Goal: Communication & Community: Answer question/provide support

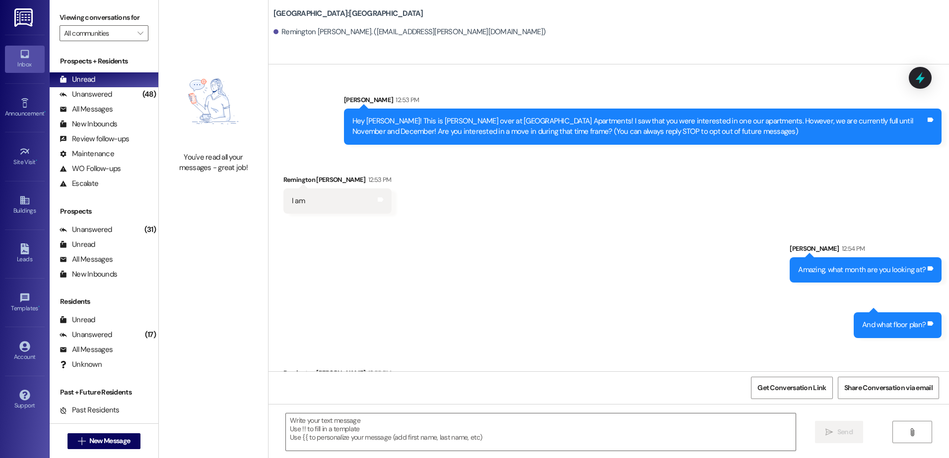
scroll to position [415, 0]
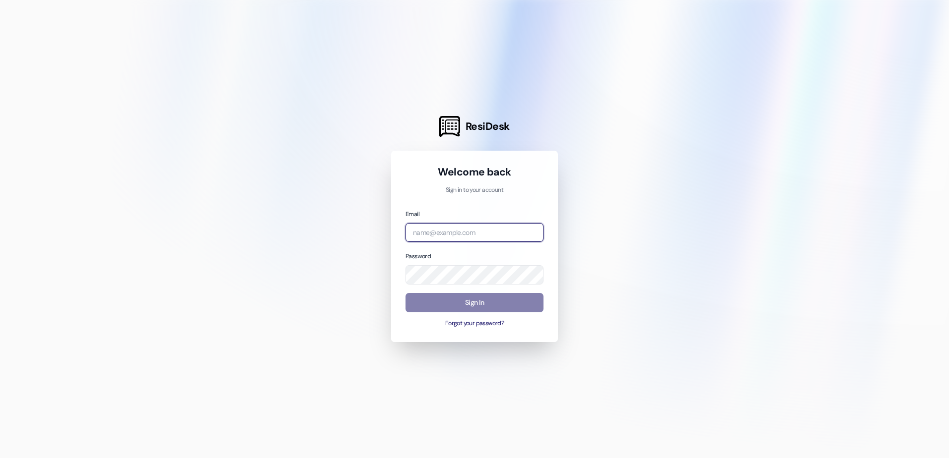
type input "[DOMAIN_NAME][EMAIL_ADDRESS][DOMAIN_NAME]"
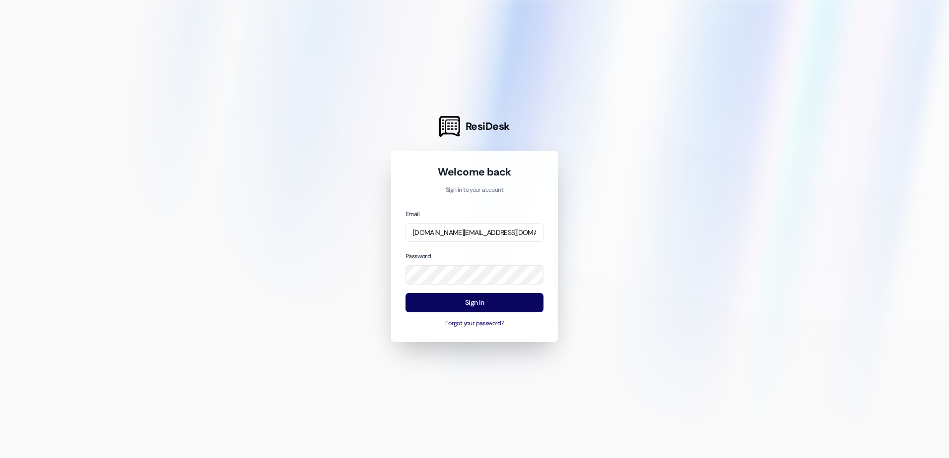
click at [550, 280] on div "Welcome back Sign in to your account Email [DOMAIN_NAME][EMAIL_ADDRESS][DOMAIN_…" at bounding box center [474, 246] width 167 height 191
click at [533, 301] on button "Sign In" at bounding box center [474, 302] width 138 height 19
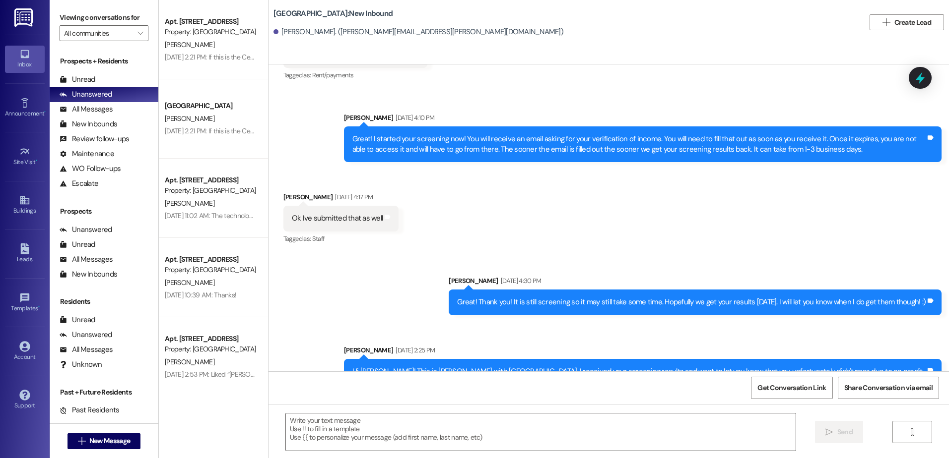
scroll to position [801, 0]
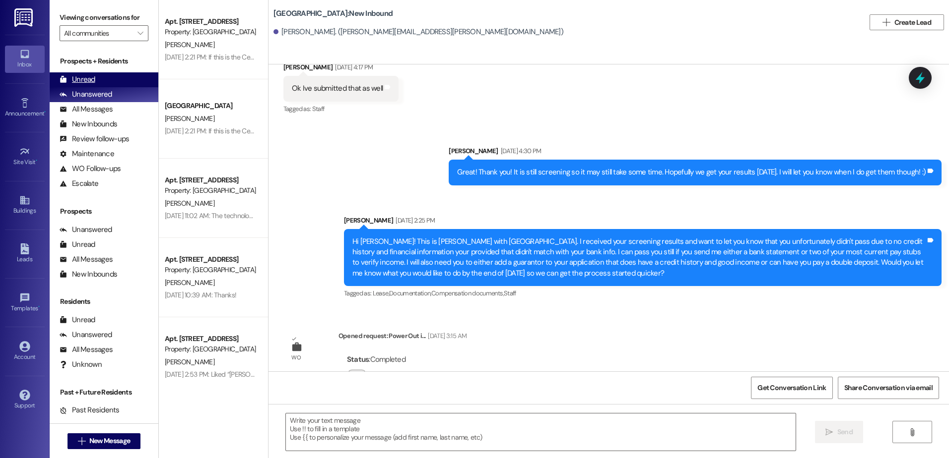
click at [66, 75] on div "Unread" at bounding box center [78, 79] width 36 height 10
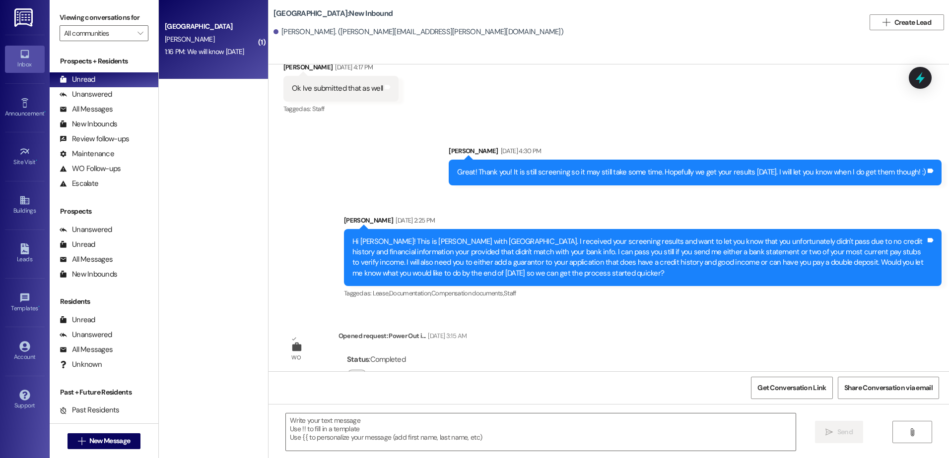
click at [227, 60] on div "[GEOGRAPHIC_DATA] [PERSON_NAME] 1:16 PM: We will know [DATE] 1:16 PM: We will k…" at bounding box center [213, 39] width 109 height 79
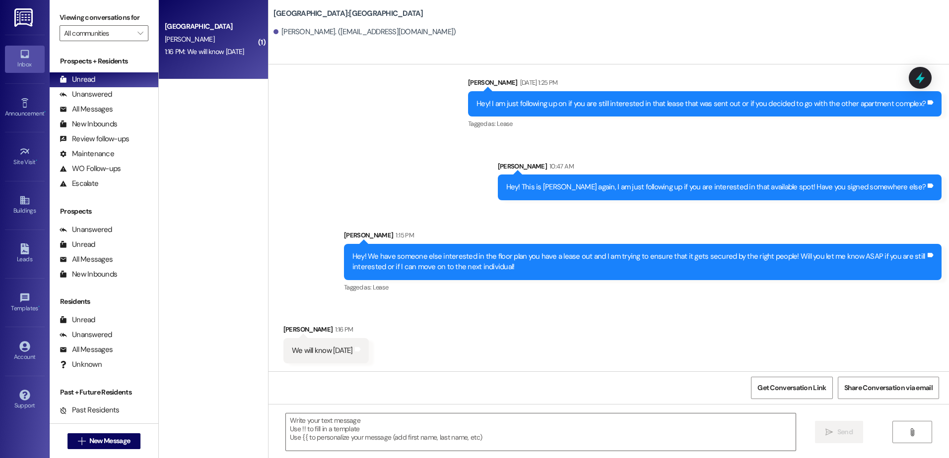
scroll to position [487, 0]
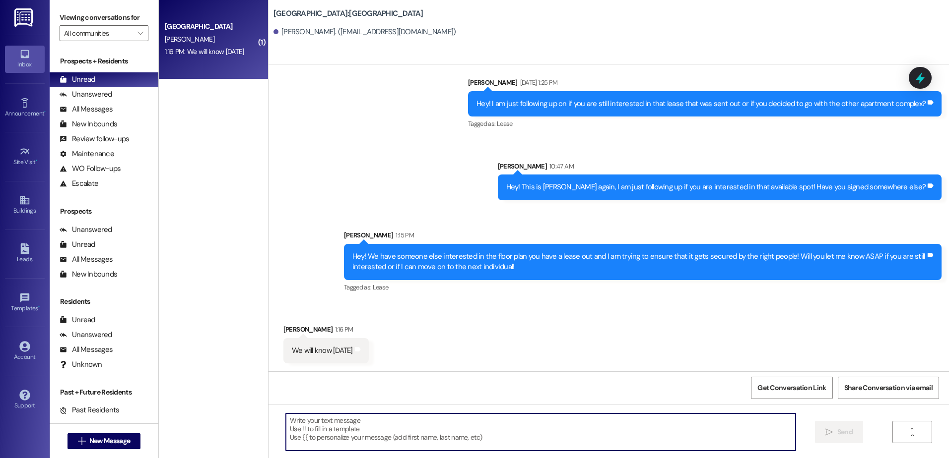
click at [328, 415] on textarea at bounding box center [540, 432] width 509 height 37
type textarea "Okay, thank you for letting me know!"
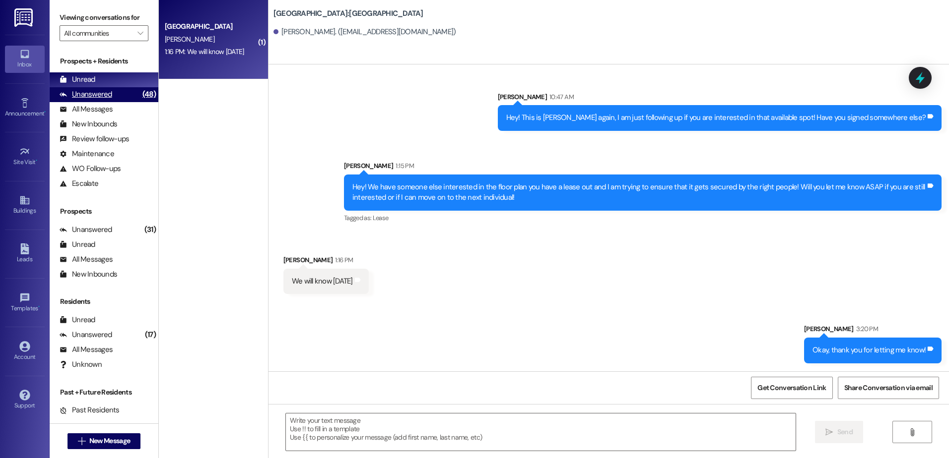
click at [115, 97] on div "Unanswered (48)" at bounding box center [104, 94] width 109 height 15
click at [113, 75] on div "Unread (0)" at bounding box center [104, 79] width 109 height 15
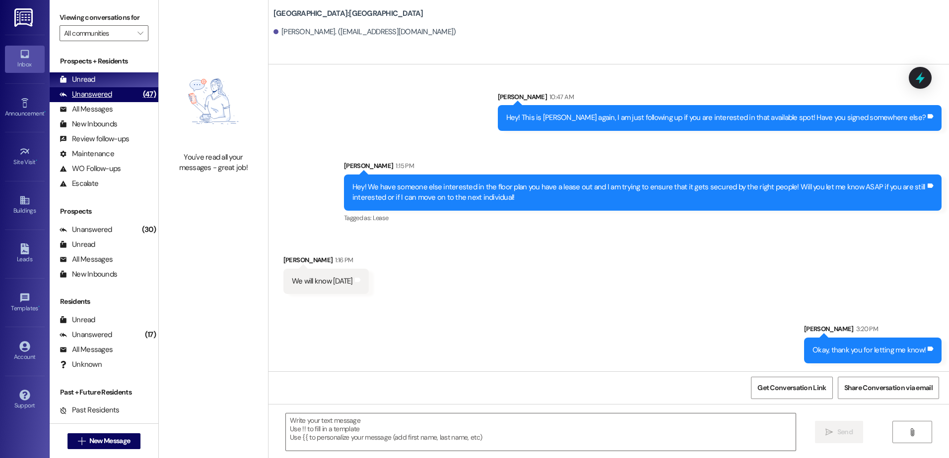
click at [127, 98] on div "Unanswered (47)" at bounding box center [104, 94] width 109 height 15
click at [111, 79] on div "Unread (0)" at bounding box center [104, 79] width 109 height 15
click at [99, 439] on span "New Message" at bounding box center [109, 441] width 41 height 10
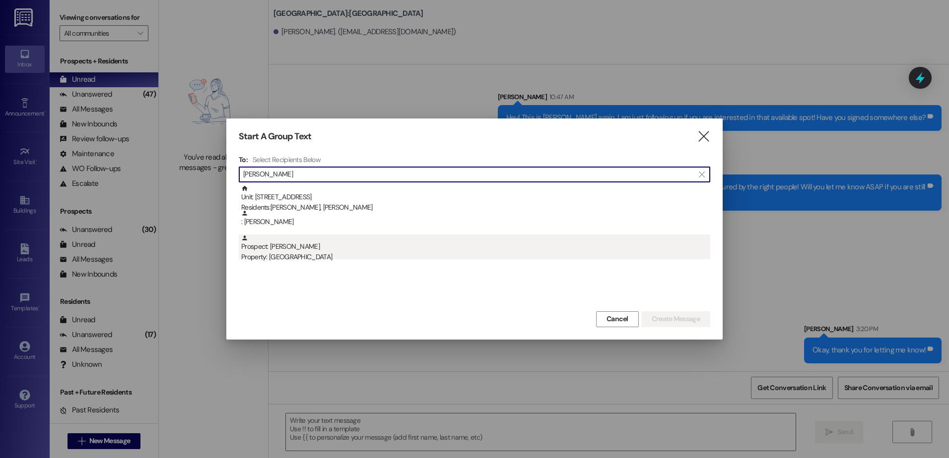
type input "[PERSON_NAME]"
click at [331, 257] on div "Property: [GEOGRAPHIC_DATA]" at bounding box center [475, 257] width 469 height 10
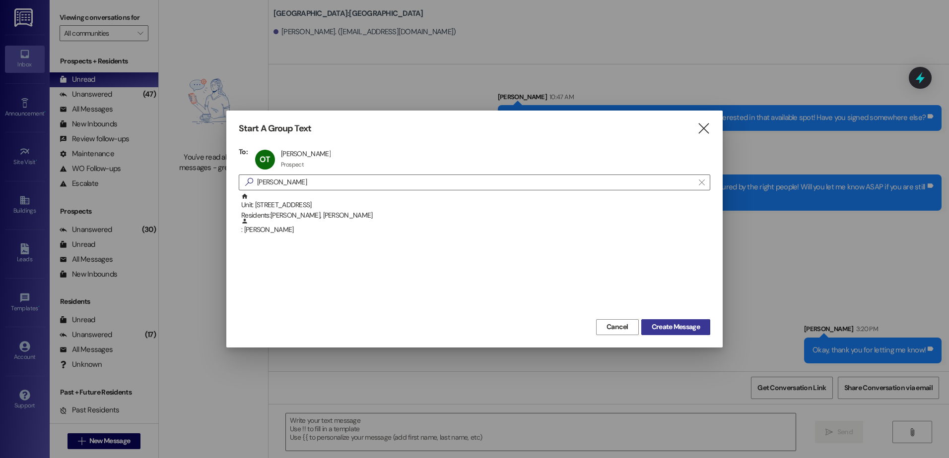
click at [678, 327] on span "Create Message" at bounding box center [675, 327] width 48 height 10
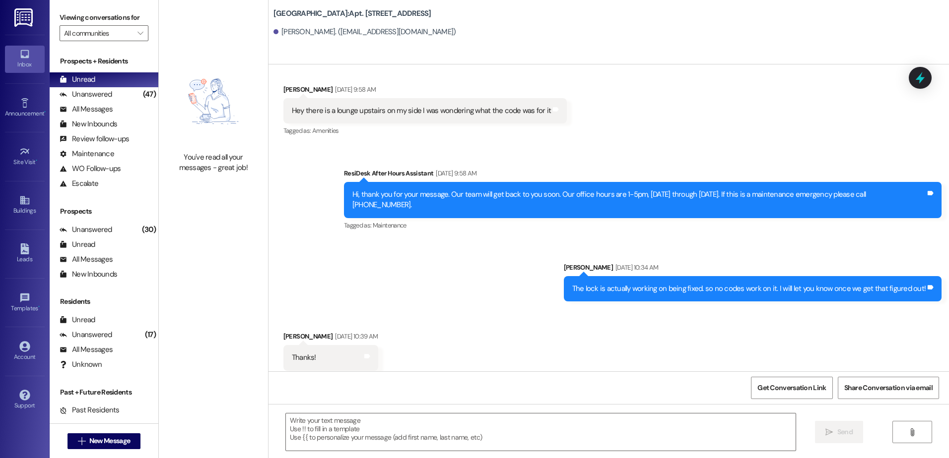
scroll to position [1889, 0]
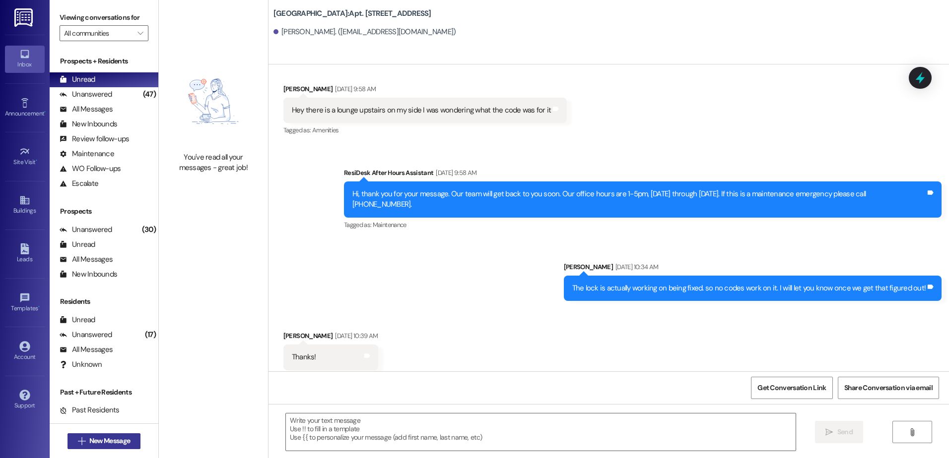
click at [103, 439] on span "New Message" at bounding box center [109, 441] width 41 height 10
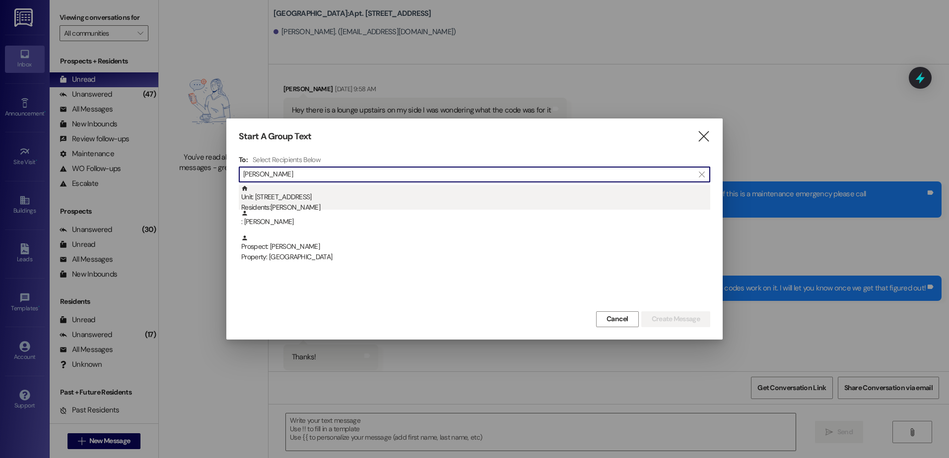
type input "[PERSON_NAME]"
click at [328, 193] on div "Unit: 227 - 1 Central Park Residents: [PERSON_NAME]" at bounding box center [475, 199] width 469 height 28
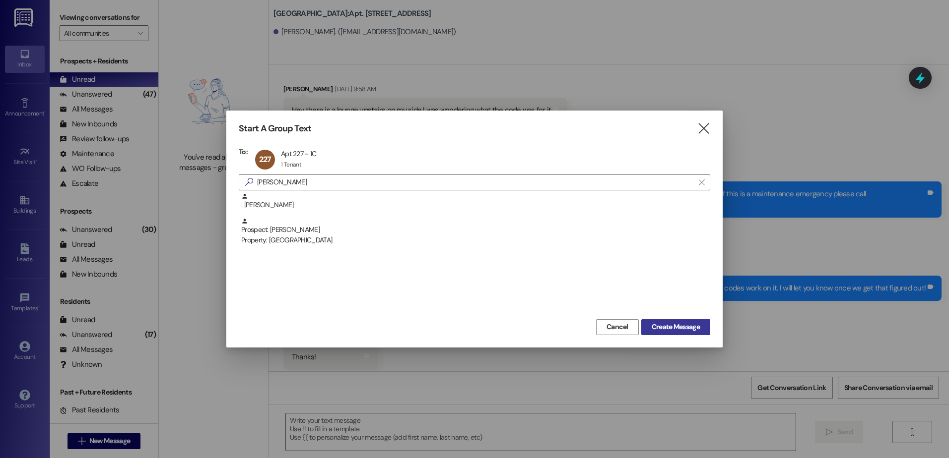
click at [642, 327] on button "Create Message" at bounding box center [675, 327] width 69 height 16
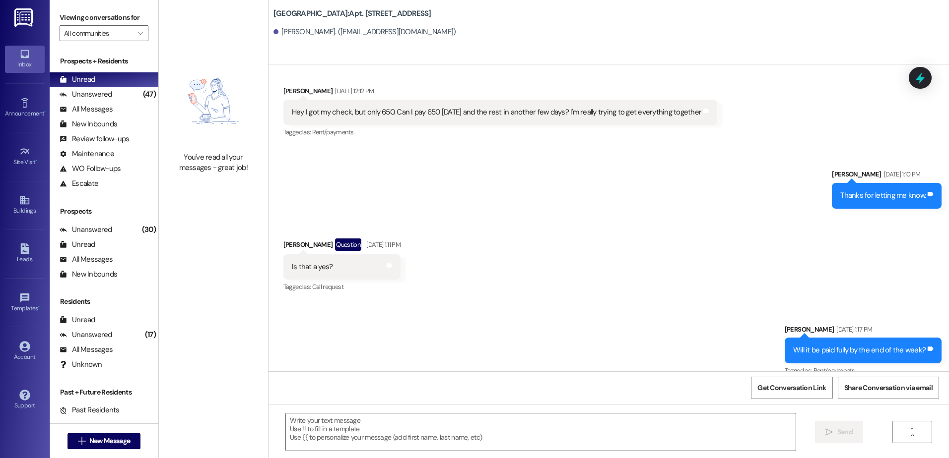
scroll to position [7254, 0]
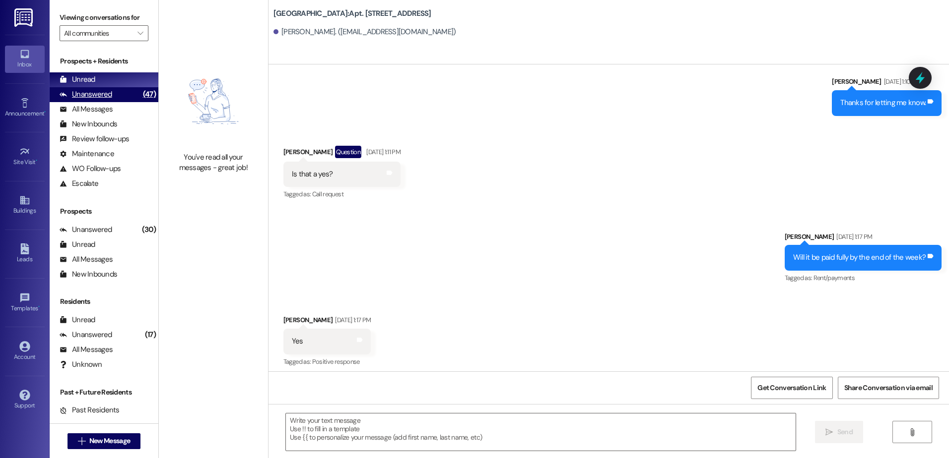
click at [122, 95] on div "Unanswered (47)" at bounding box center [104, 94] width 109 height 15
click at [115, 85] on div "Unread (0)" at bounding box center [104, 79] width 109 height 15
click at [88, 95] on div "Unanswered" at bounding box center [86, 94] width 53 height 10
click at [86, 84] on div "Unread" at bounding box center [78, 79] width 36 height 10
click at [124, 92] on div "Unanswered (47)" at bounding box center [104, 94] width 109 height 15
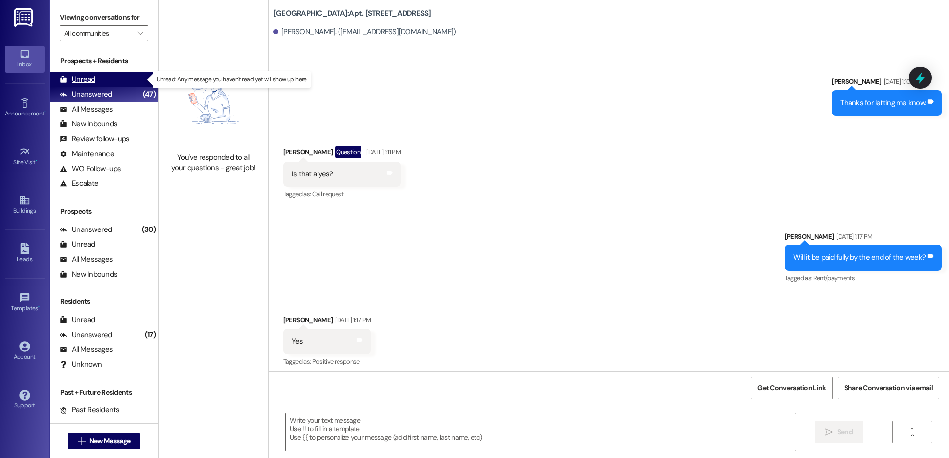
click at [124, 79] on div "Unread (0)" at bounding box center [104, 79] width 109 height 15
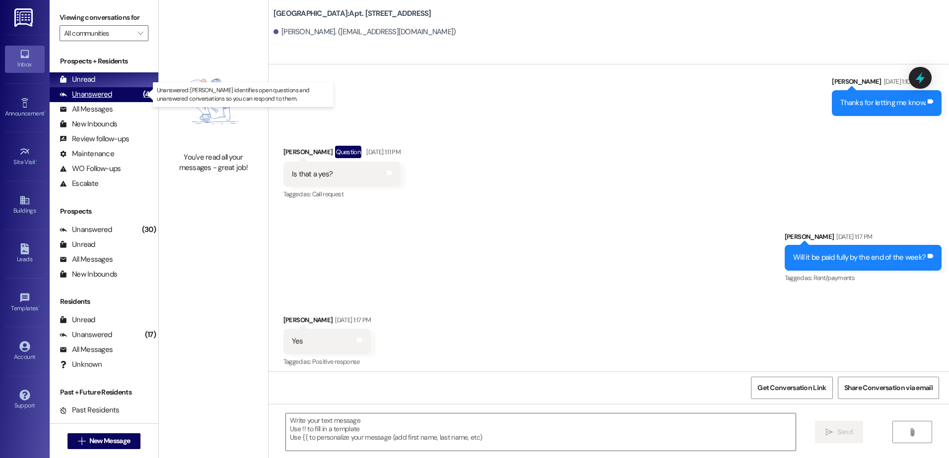
click at [119, 91] on div "Unanswered (47)" at bounding box center [104, 94] width 109 height 15
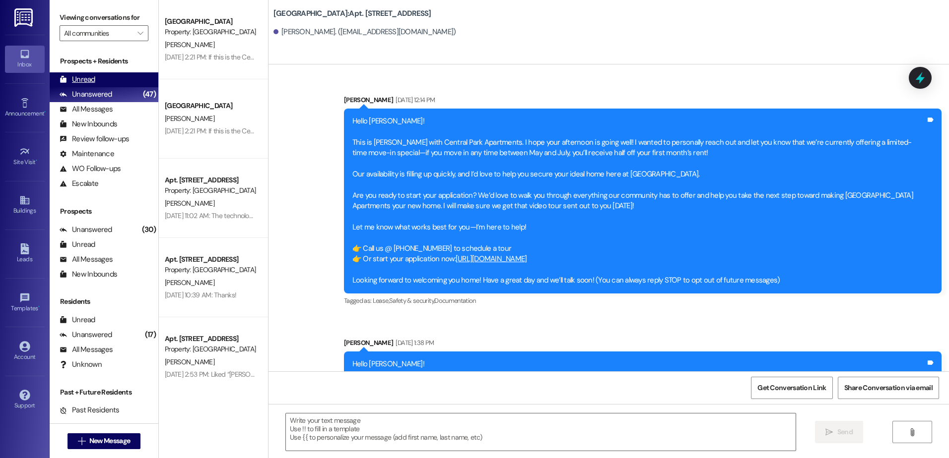
click at [105, 78] on div "Unread (0)" at bounding box center [104, 79] width 109 height 15
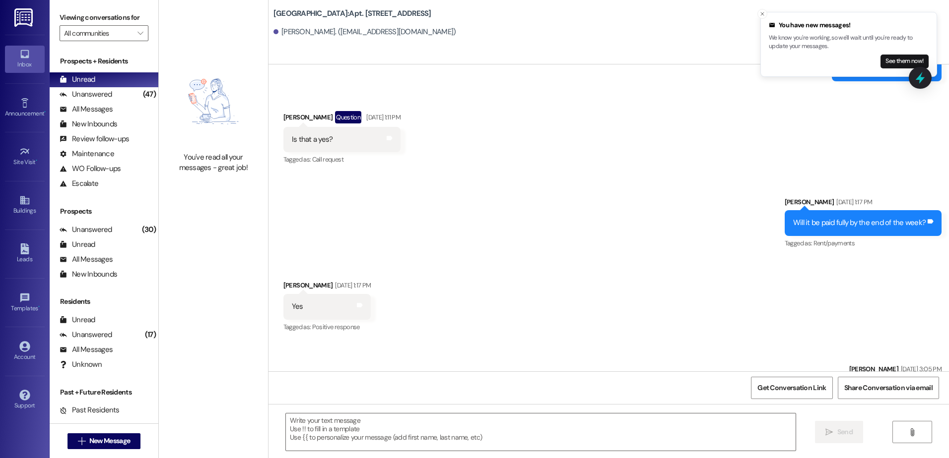
scroll to position [7323, 0]
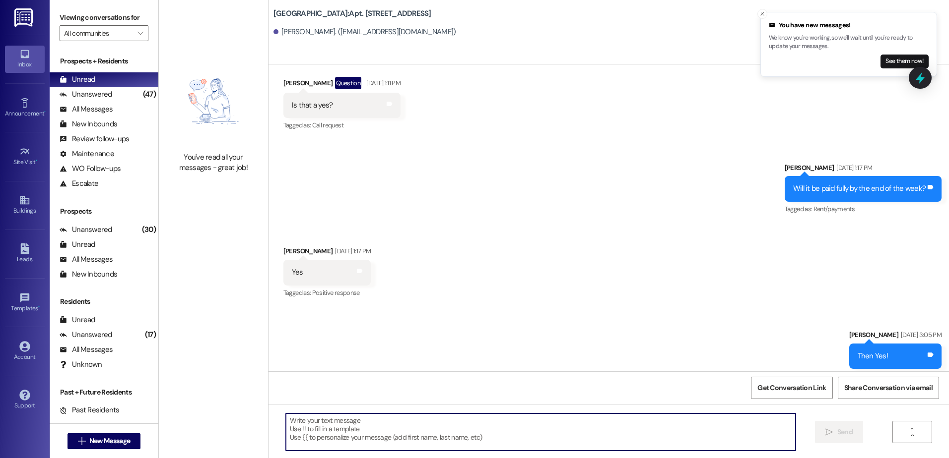
click at [451, 435] on textarea at bounding box center [540, 432] width 509 height 37
type textarea "Thanks for the update!"
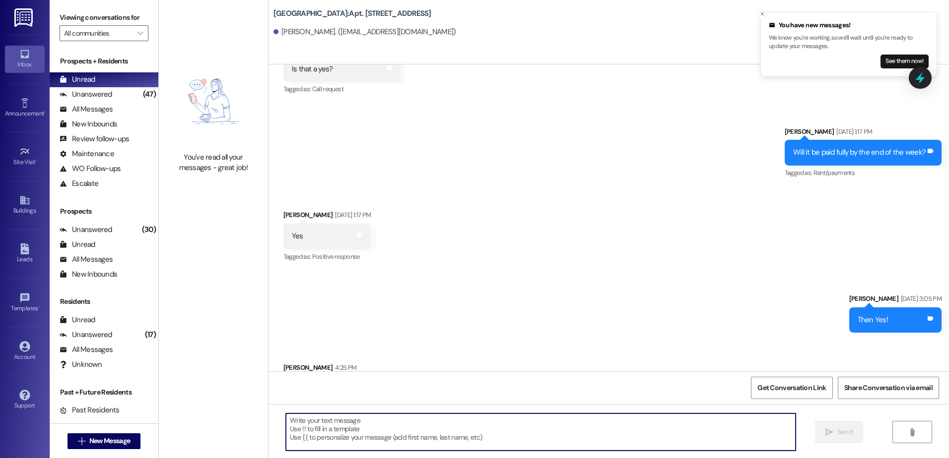
scroll to position [7392, 0]
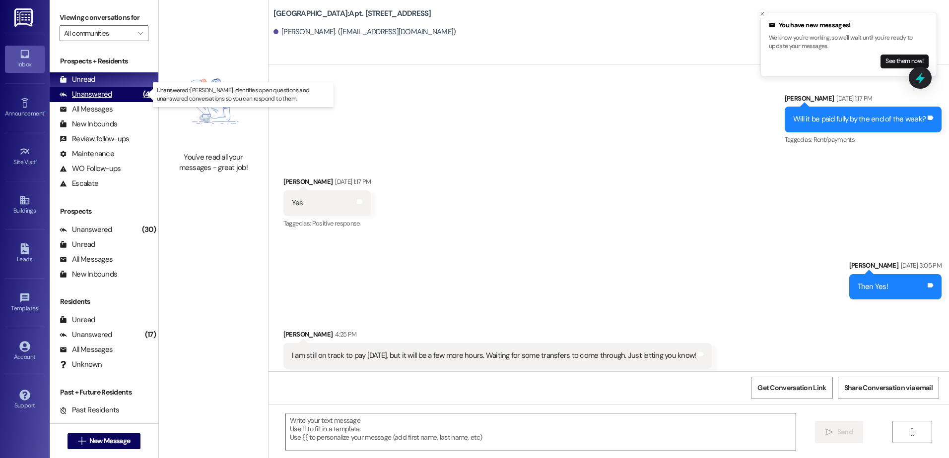
click at [120, 88] on div "Unanswered (47)" at bounding box center [104, 94] width 109 height 15
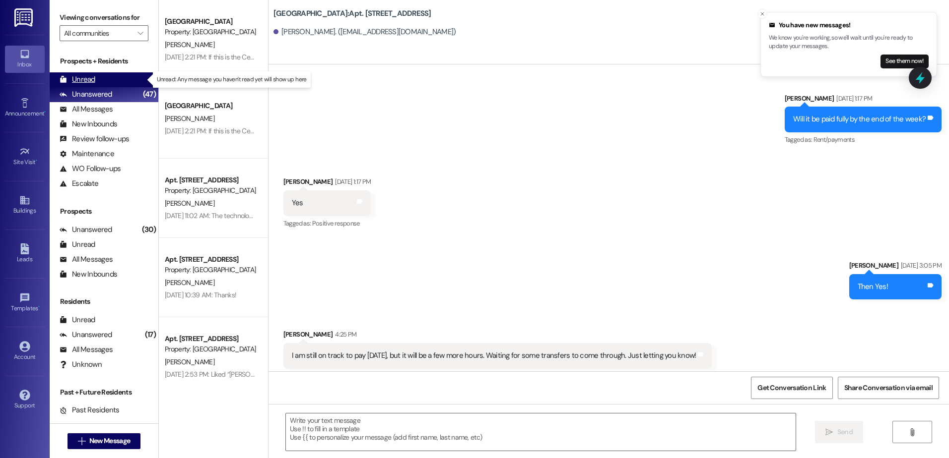
click at [119, 79] on div "Unread (0)" at bounding box center [104, 79] width 109 height 15
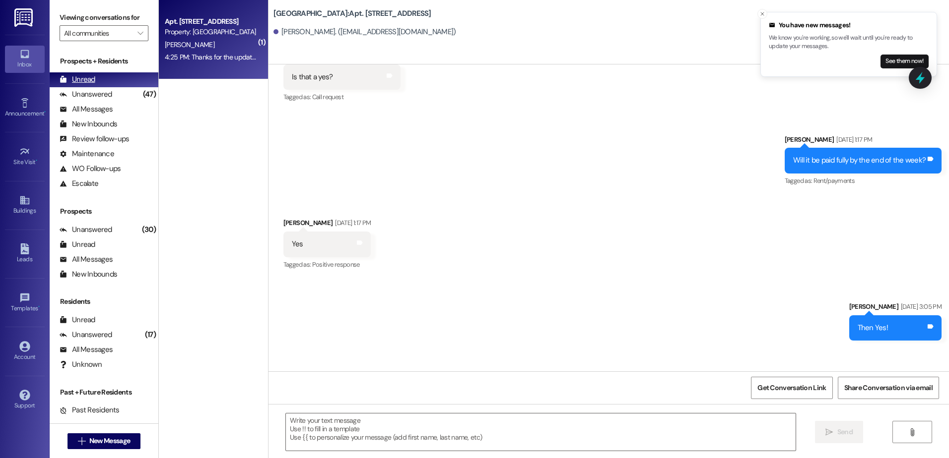
scroll to position [7348, 0]
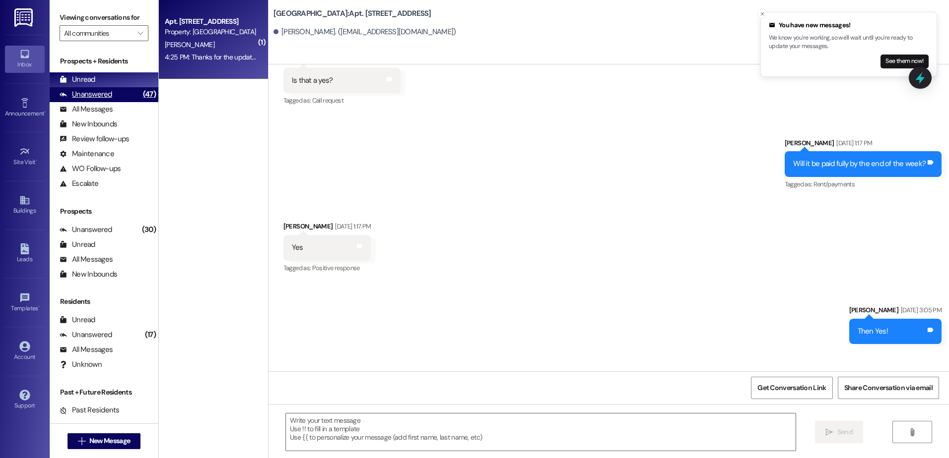
click at [122, 100] on div "Unanswered (47)" at bounding box center [104, 94] width 109 height 15
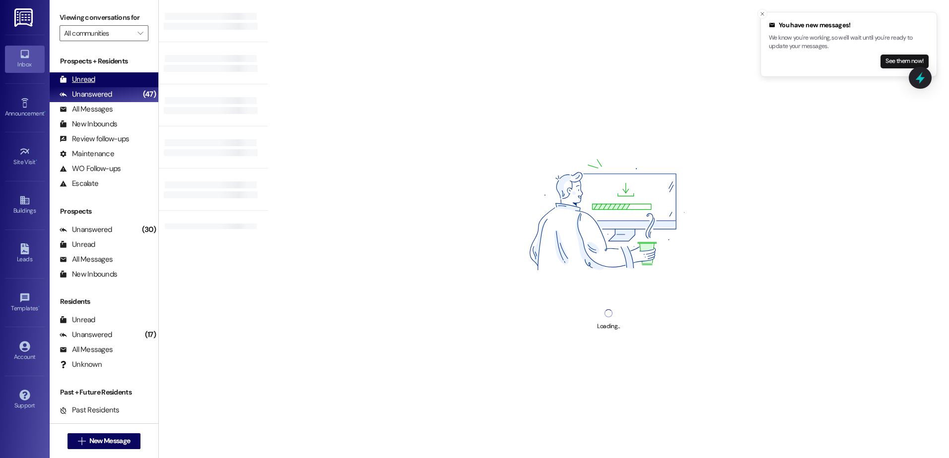
click at [113, 80] on div "Unread (0)" at bounding box center [104, 79] width 109 height 15
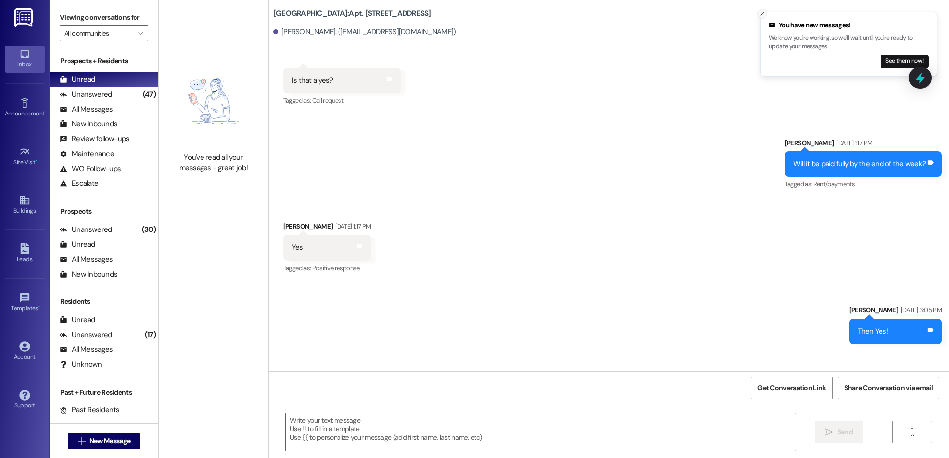
click at [762, 16] on icon "Close toast" at bounding box center [762, 14] width 6 height 6
